Goal: Find specific page/section: Find specific page/section

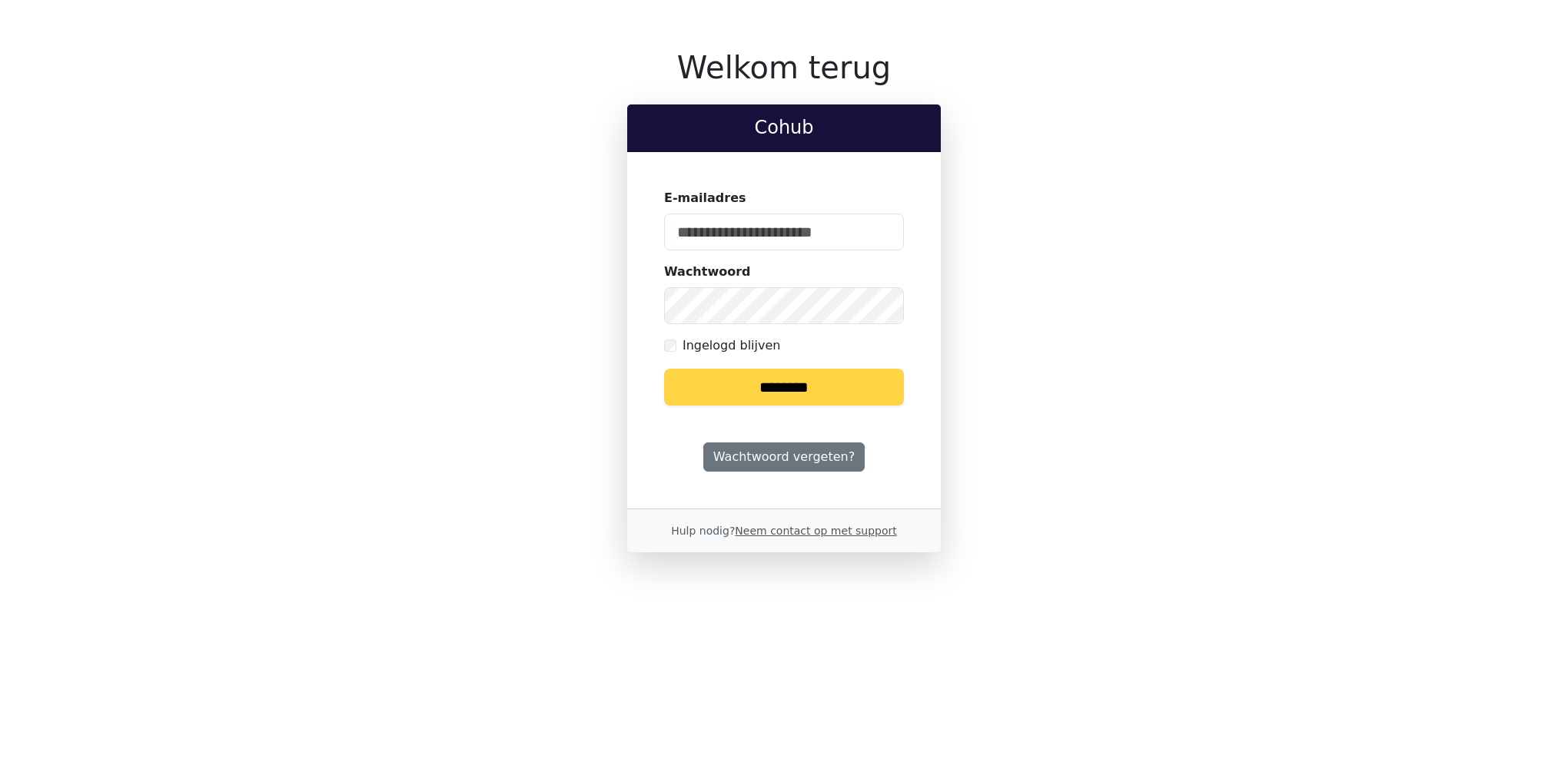
type input "**********"
click at [747, 376] on input "********" at bounding box center [783, 387] width 239 height 37
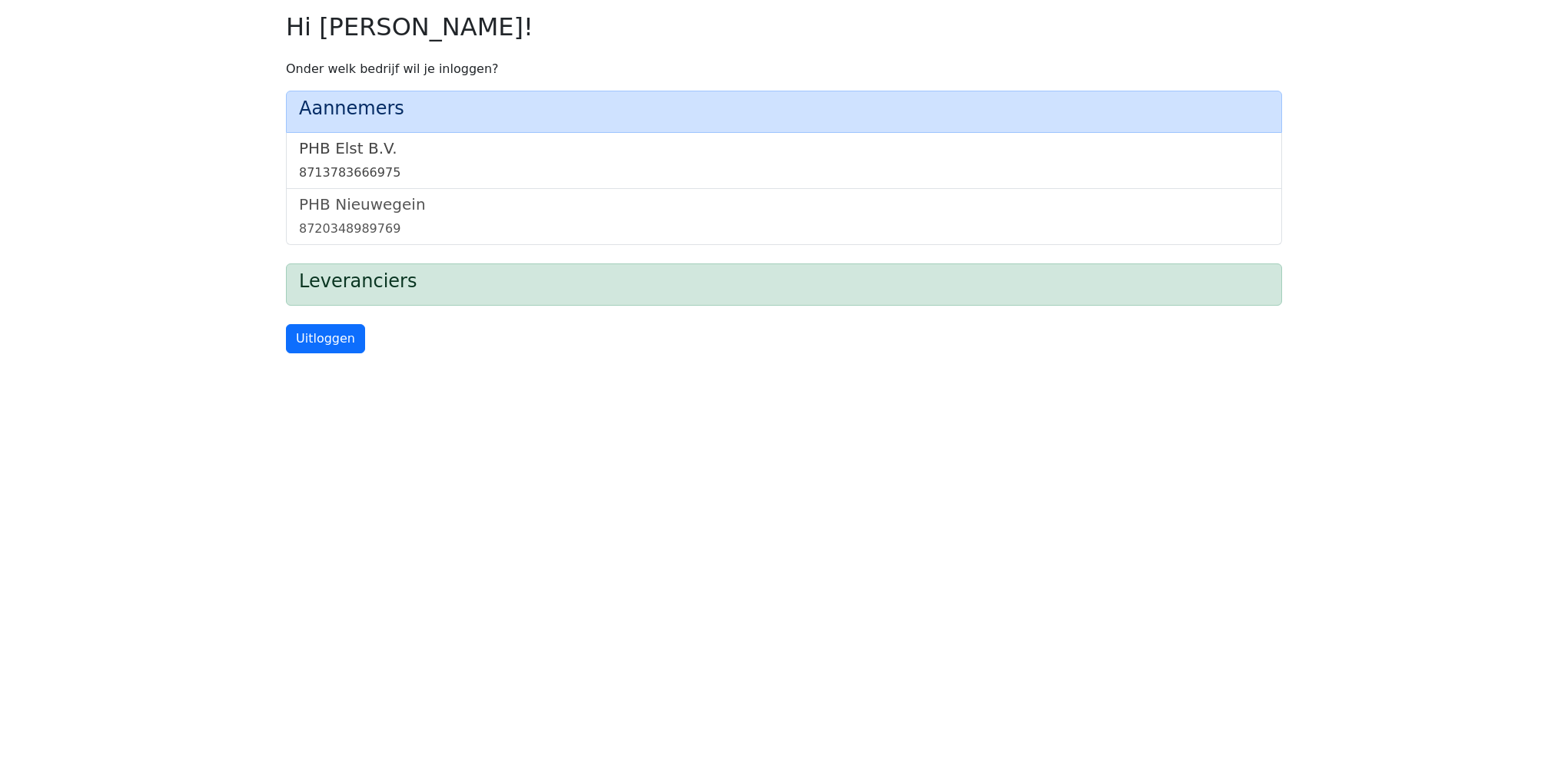
click at [340, 155] on h5 "PHB Elst B.V." at bounding box center [783, 148] width 970 height 19
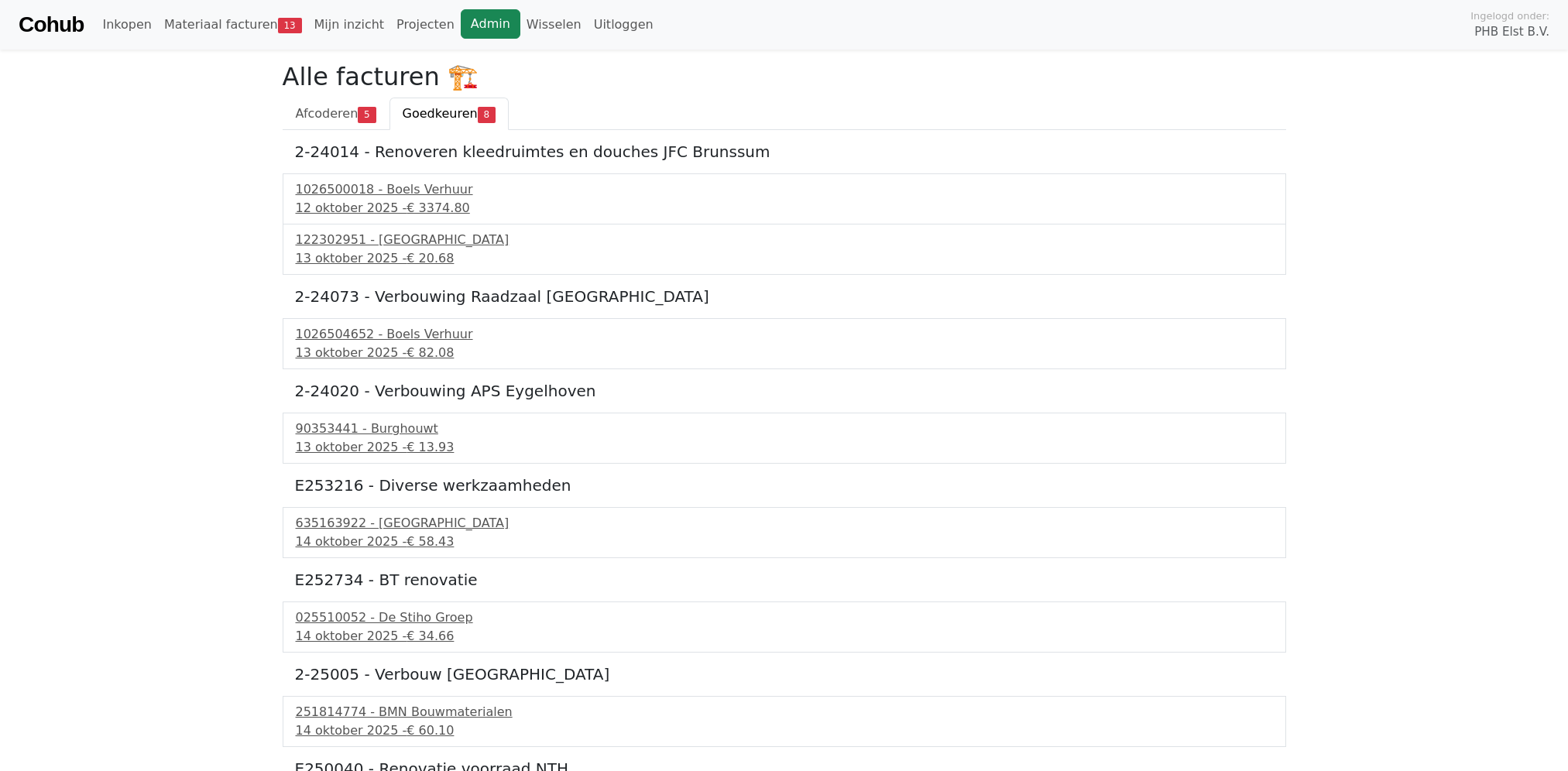
click at [466, 25] on link "Admin" at bounding box center [490, 24] width 60 height 29
